Goal: Information Seeking & Learning: Learn about a topic

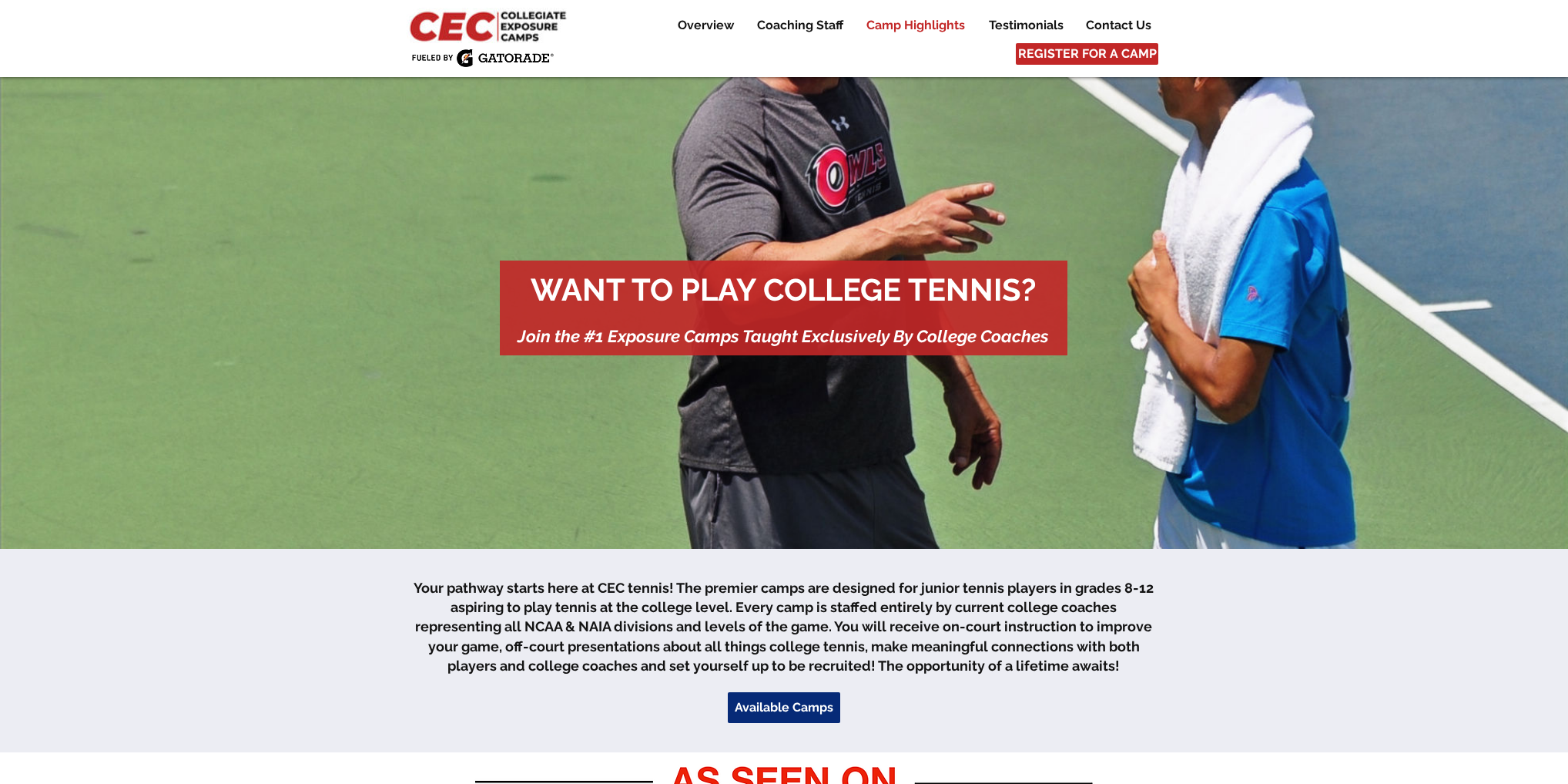
click at [919, 29] on p "Camp Highlights" at bounding box center [916, 25] width 114 height 18
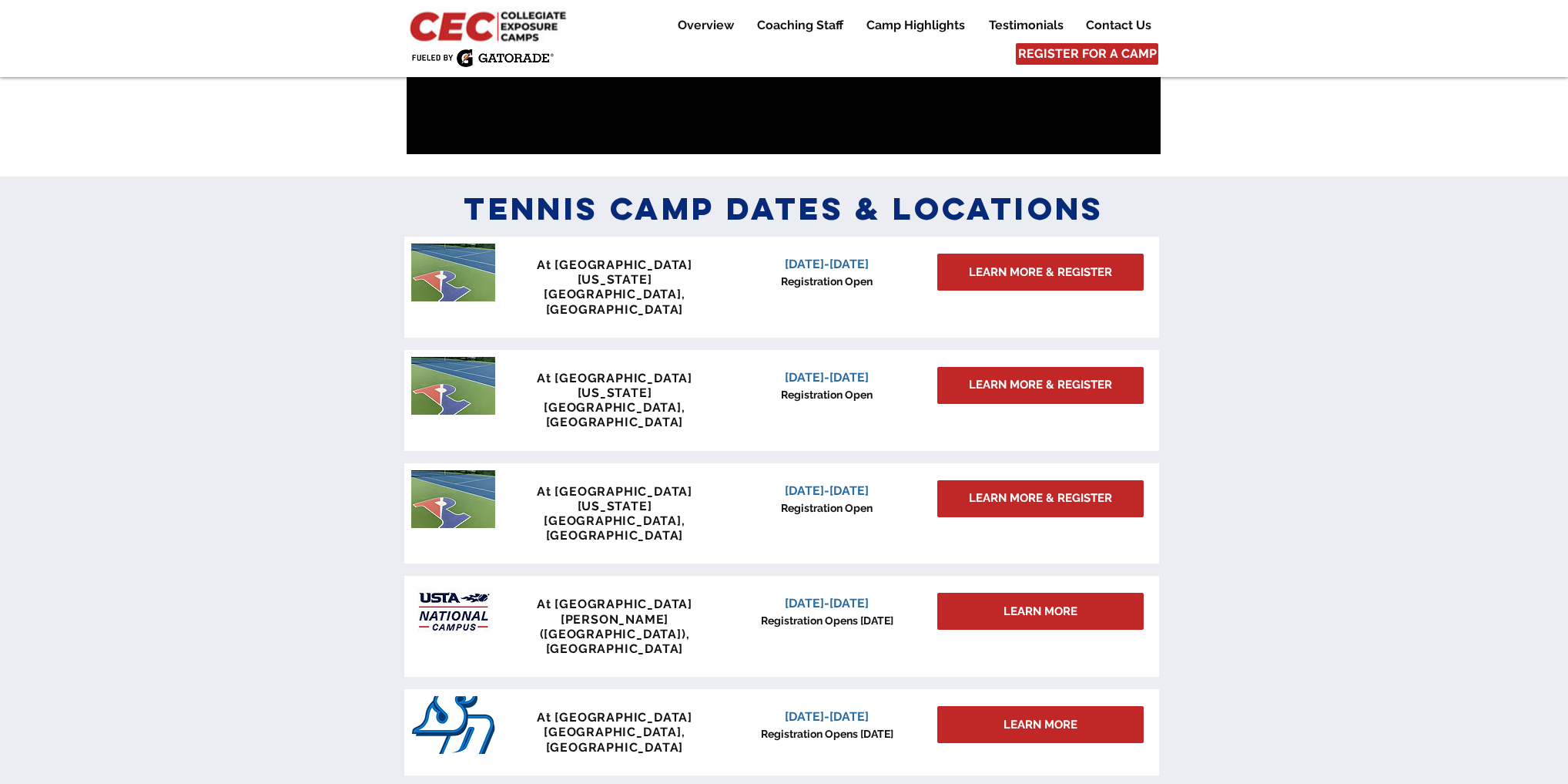
scroll to position [1346, 0]
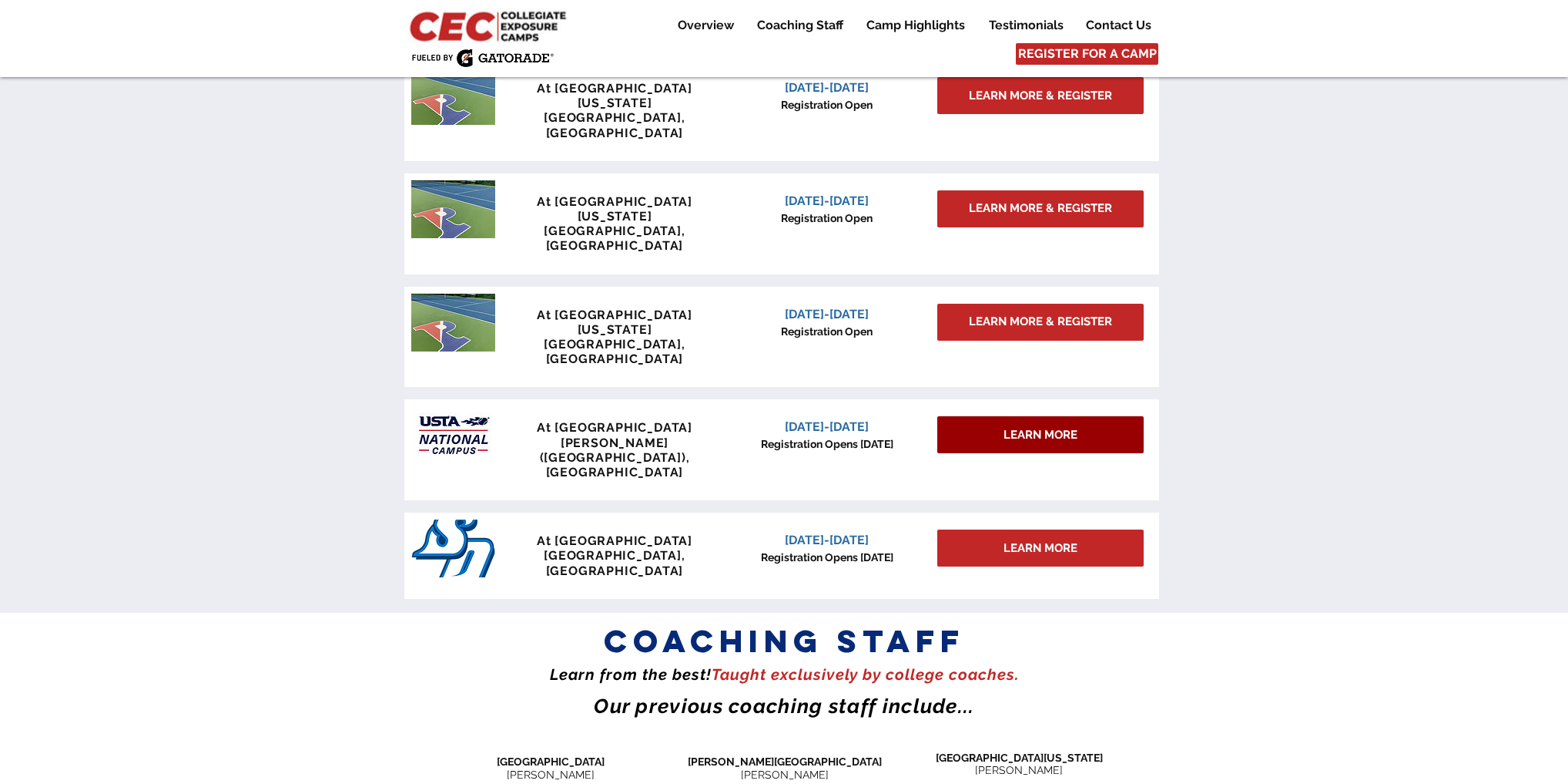
click at [1008, 427] on span "LEARN MORE" at bounding box center [1041, 435] width 74 height 16
click at [1011, 427] on span "LEARN MORE" at bounding box center [1041, 435] width 74 height 16
click at [830, 420] on span "[DATE]-[DATE]" at bounding box center [826, 426] width 84 height 15
